Goal: Task Accomplishment & Management: Complete application form

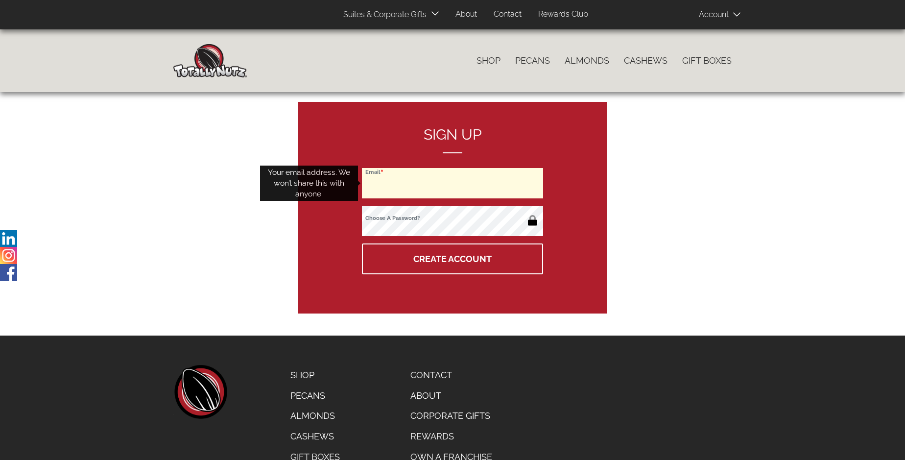
click at [453, 183] on input "Email" at bounding box center [452, 183] width 181 height 30
type input "[EMAIL_ADDRESS][DOMAIN_NAME]"
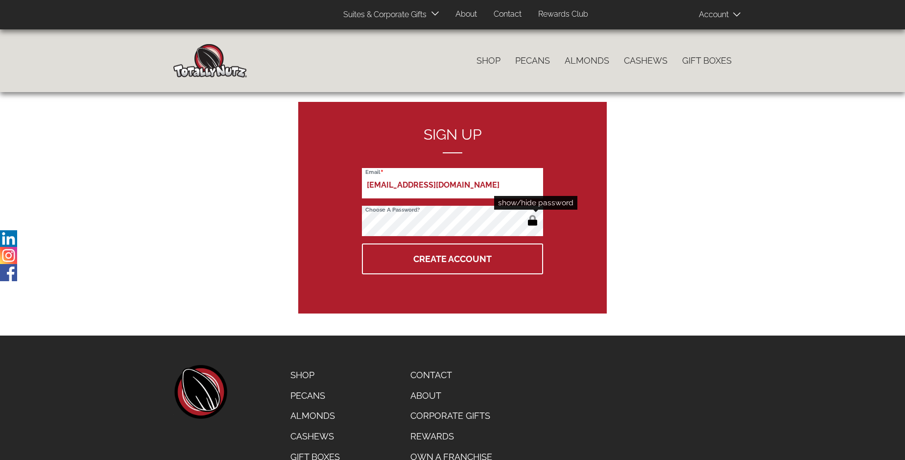
click at [532, 221] on button "button" at bounding box center [533, 222] width 16 height 16
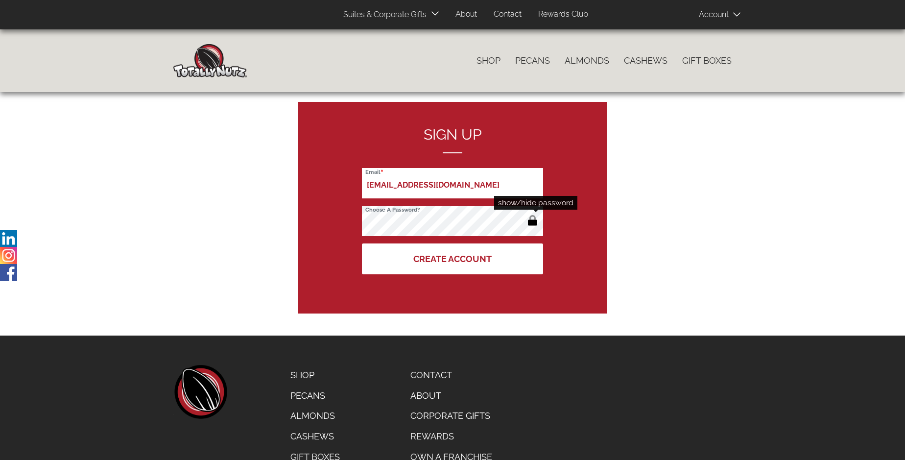
click at [453, 259] on button "Create Account" at bounding box center [452, 258] width 181 height 31
